Goal: Information Seeking & Learning: Learn about a topic

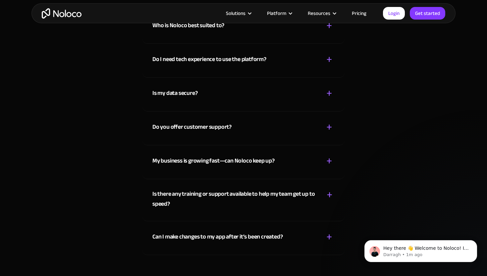
scroll to position [3520, 0]
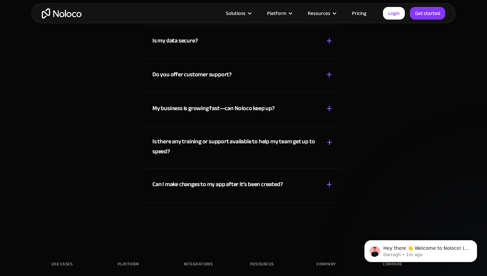
click at [283, 151] on div "Is there any training or support available to help my team get up to speed?" at bounding box center [234, 147] width 165 height 20
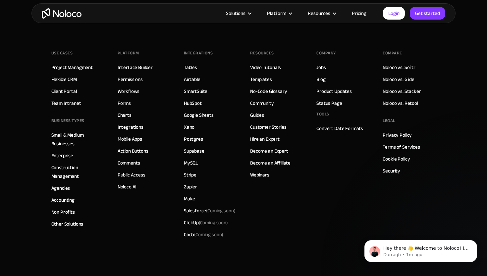
scroll to position [3747, 0]
click at [120, 102] on link "Forms" at bounding box center [124, 103] width 13 height 9
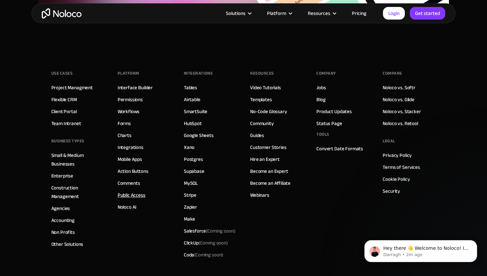
scroll to position [2504, 0]
click at [354, 16] on link "Pricing" at bounding box center [359, 13] width 31 height 9
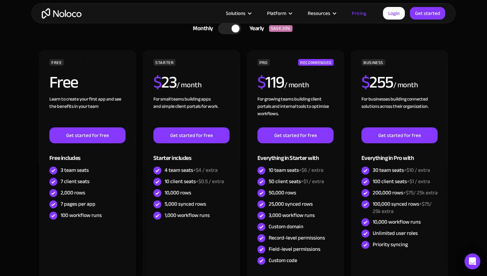
scroll to position [172, 0]
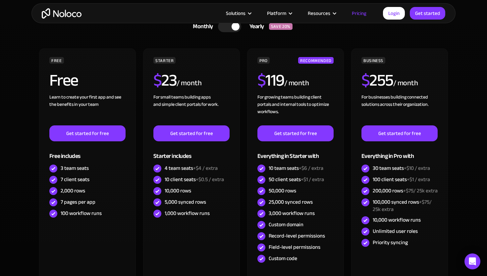
click at [242, 182] on div "FREE Free Learn to create your first app and see the benefits in your team ‍ Ge…" at bounding box center [243, 167] width 411 height 238
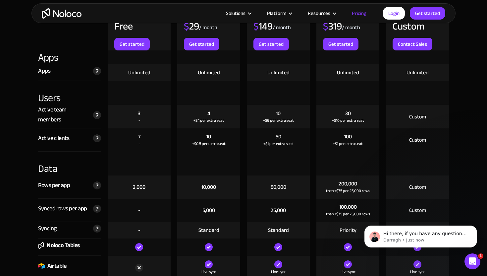
scroll to position [0, 0]
click at [474, 226] on icon "Dismiss notification" at bounding box center [476, 227] width 4 height 4
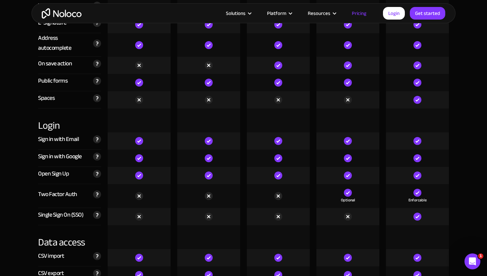
scroll to position [2140, 0]
